Goal: Task Accomplishment & Management: Manage account settings

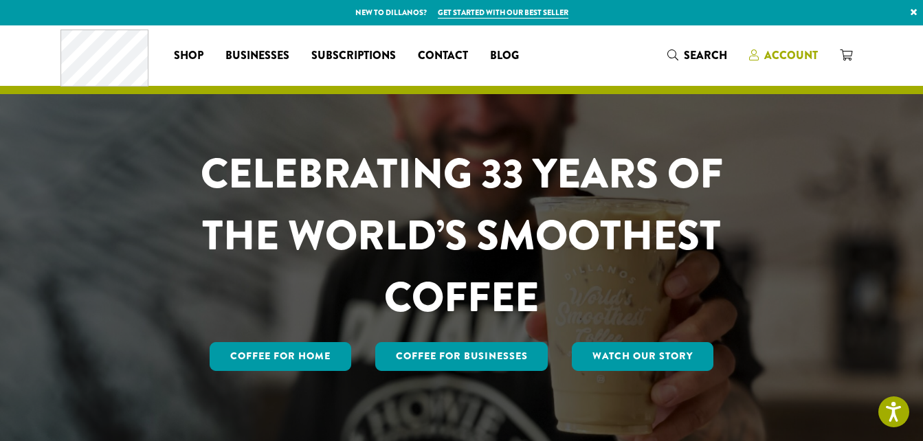
drag, startPoint x: 0, startPoint y: 0, endPoint x: 800, endPoint y: 51, distance: 802.0
click at [800, 51] on span "Account" at bounding box center [791, 55] width 54 height 16
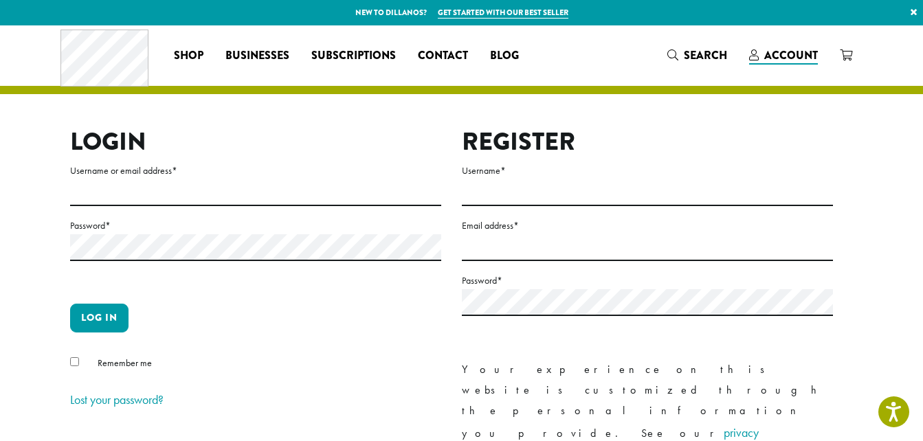
click at [113, 174] on label "Username or email address *" at bounding box center [255, 170] width 371 height 17
click at [113, 179] on input "Username or email address *" at bounding box center [255, 192] width 371 height 27
type input "**********"
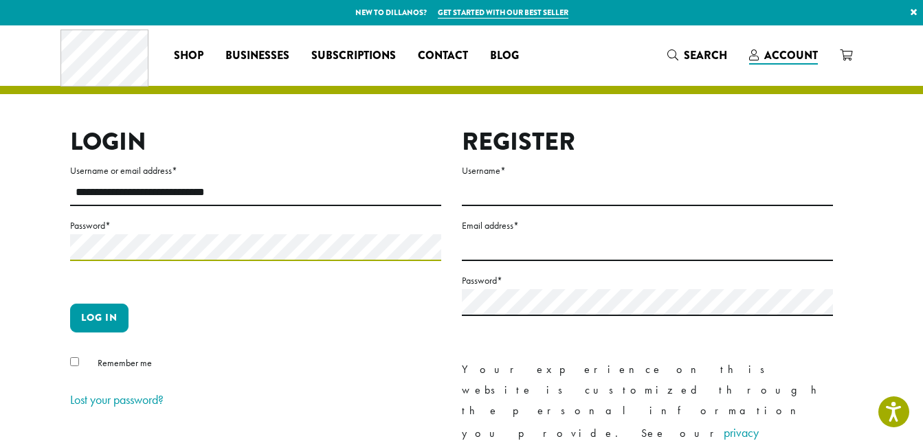
click at [70, 304] on button "Log in" at bounding box center [99, 318] width 58 height 29
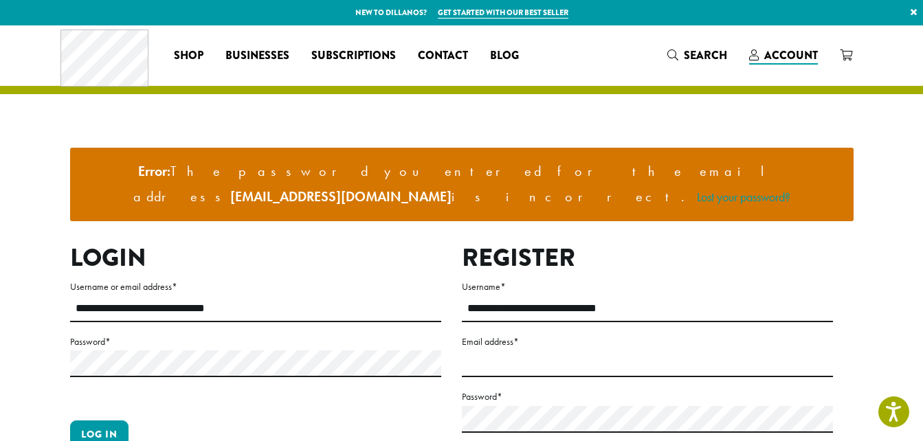
click at [126, 333] on label "Password *" at bounding box center [255, 341] width 371 height 17
click at [70, 420] on button "Log in" at bounding box center [99, 434] width 58 height 29
